Goal: Check status: Check status

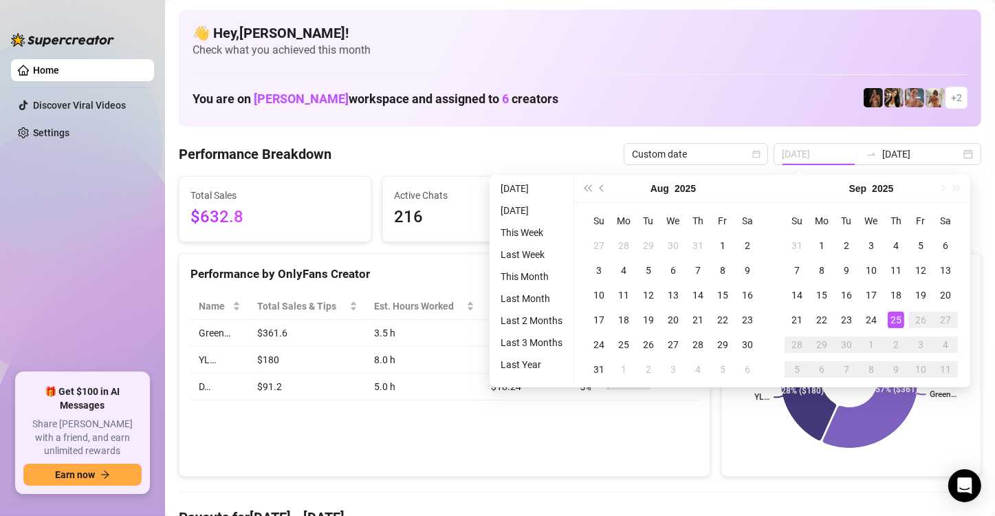
click at [895, 319] on div "25" at bounding box center [896, 320] width 17 height 17
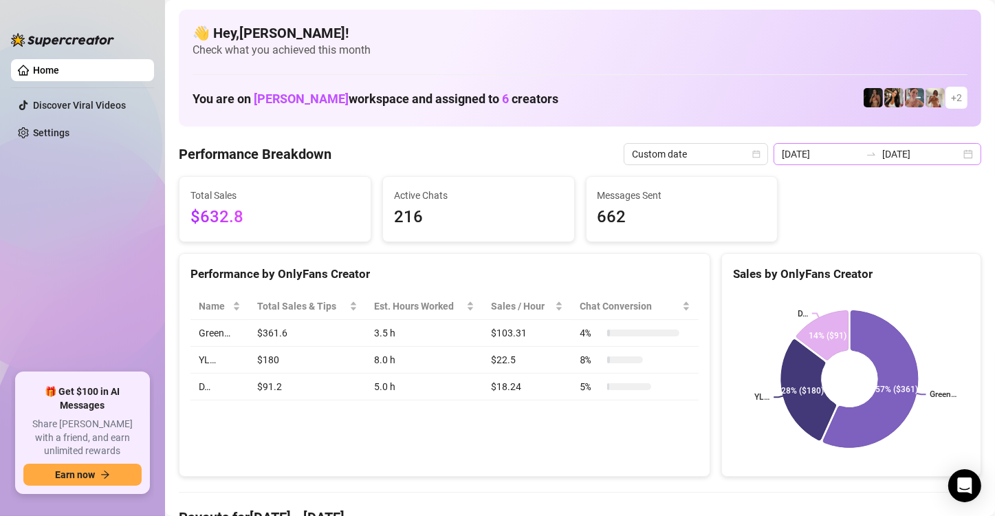
click at [957, 155] on div "[DATE] [DATE]" at bounding box center [878, 154] width 208 height 22
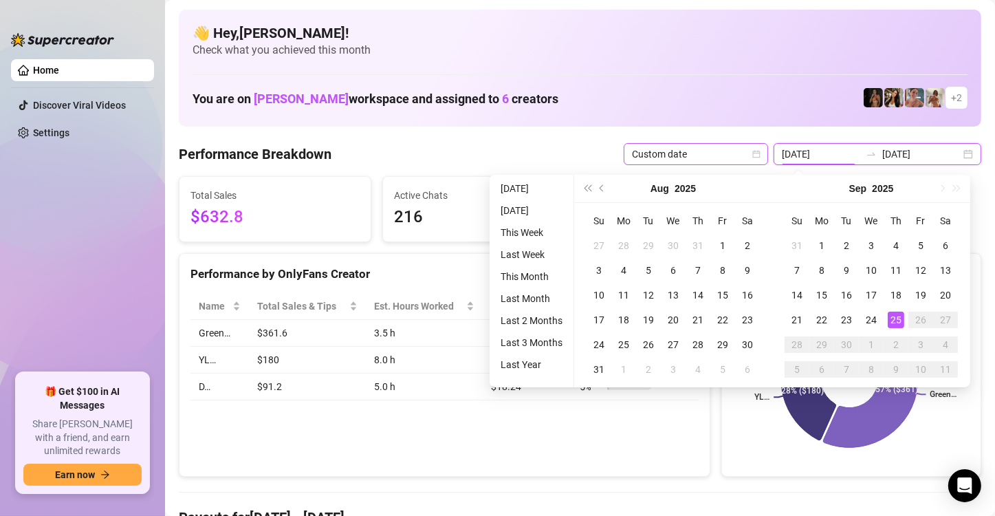
click at [757, 158] on icon "calendar" at bounding box center [757, 154] width 8 height 8
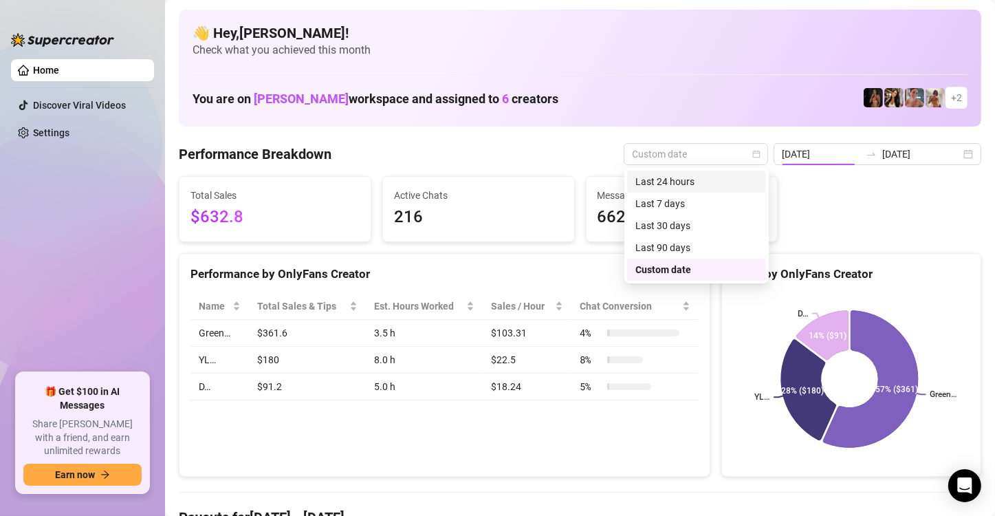
click at [746, 185] on div "Last 24 hours" at bounding box center [697, 181] width 122 height 15
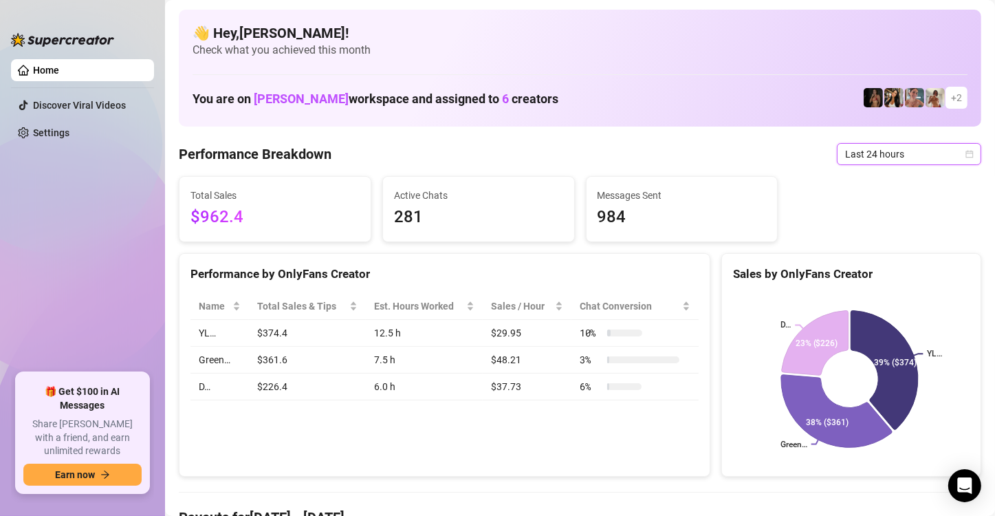
click at [966, 154] on icon "calendar" at bounding box center [970, 154] width 8 height 8
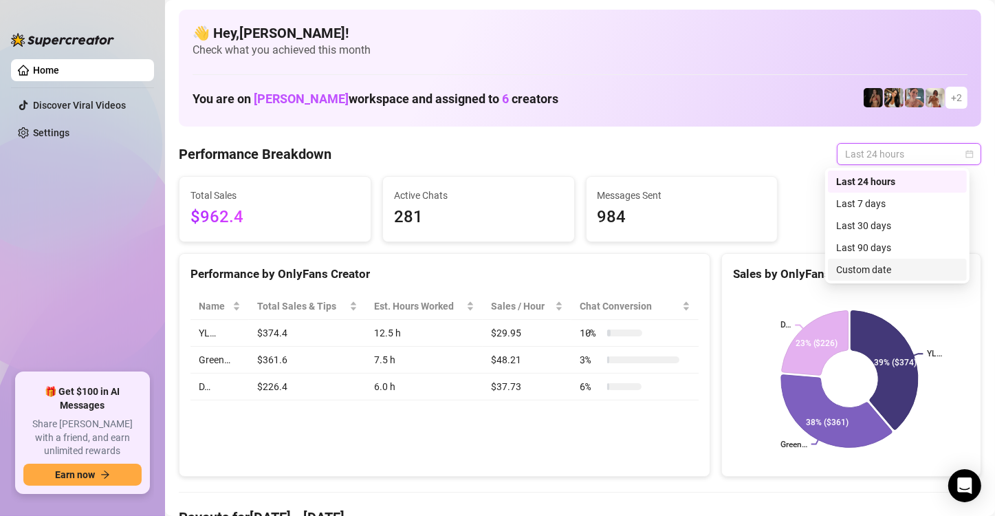
click at [916, 277] on div "Custom date" at bounding box center [897, 270] width 139 height 22
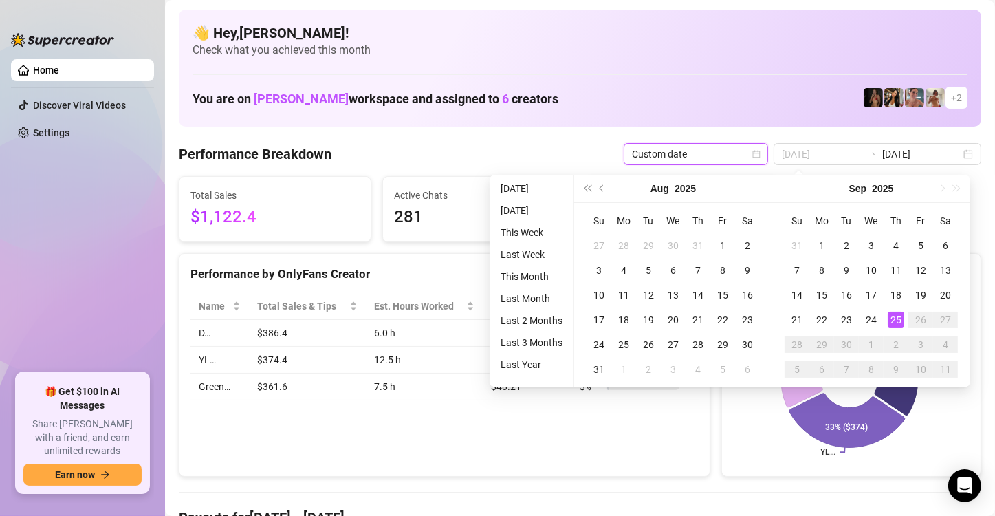
type input "[DATE]"
click at [896, 324] on div "25" at bounding box center [896, 320] width 17 height 17
click at [896, 321] on div "25" at bounding box center [896, 320] width 17 height 17
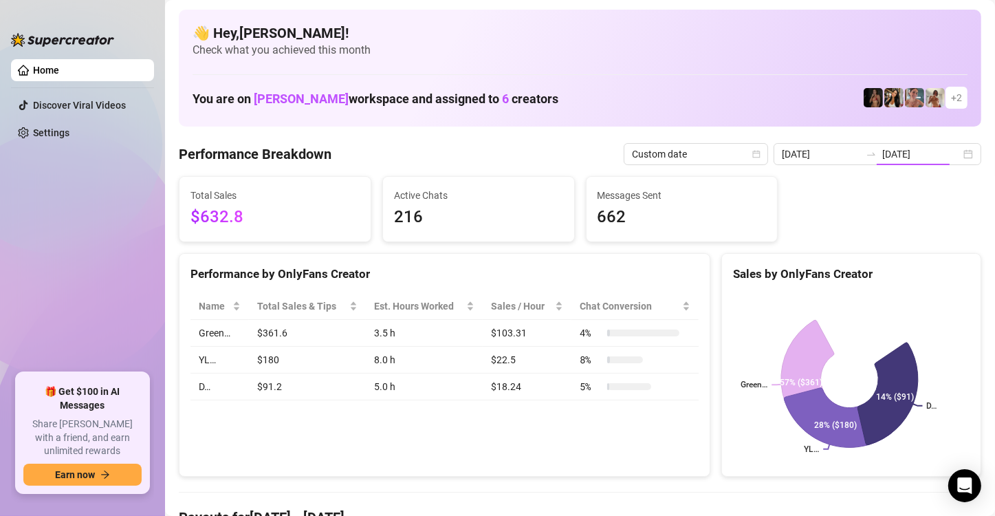
type input "[DATE]"
